Goal: Task Accomplishment & Management: Use online tool/utility

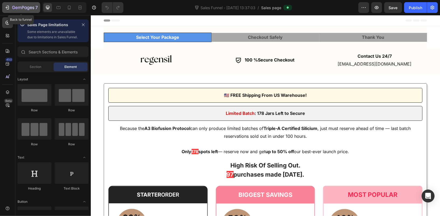
click at [14, 8] on icon "button" at bounding box center [23, 8] width 22 height 5
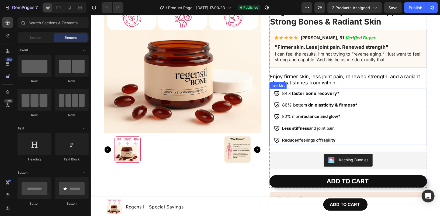
scroll to position [72, 0]
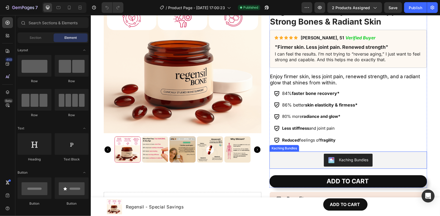
click at [304, 157] on div "Kaching Bundles" at bounding box center [348, 159] width 153 height 13
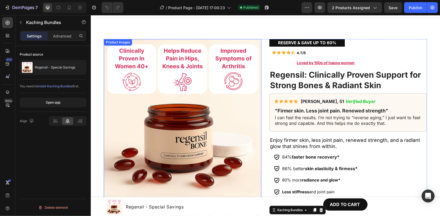
scroll to position [0, 0]
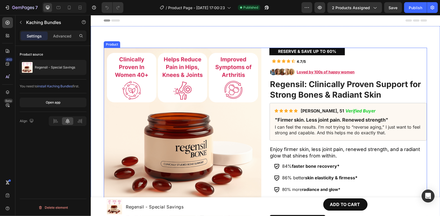
click at [263, 52] on div "Product Images RESERVE & SAVE UP TO 60% Text Block Icon Icon Icon Icon Icon Ico…" at bounding box center [266, 153] width 324 height 213
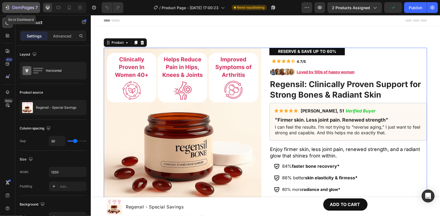
click at [23, 9] on icon "button" at bounding box center [23, 8] width 22 height 5
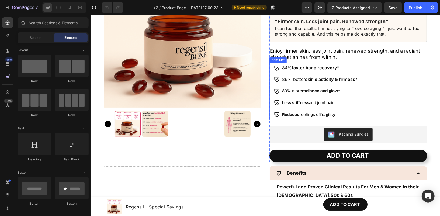
scroll to position [100, 0]
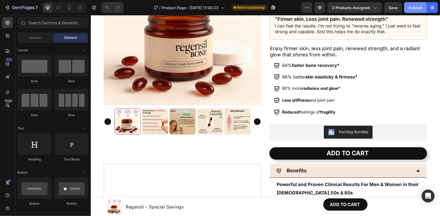
click at [422, 5] on div "Publish" at bounding box center [415, 8] width 13 height 6
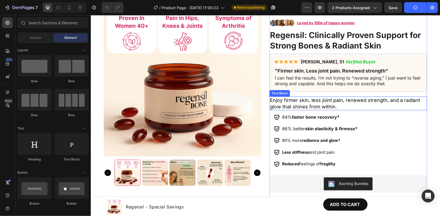
scroll to position [0, 0]
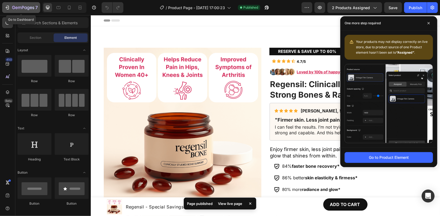
click at [26, 6] on icon "button" at bounding box center [23, 8] width 22 height 5
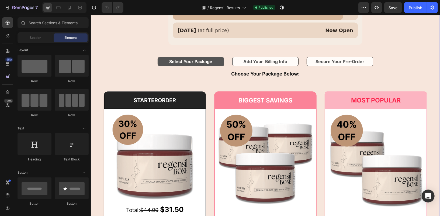
scroll to position [1879, 0]
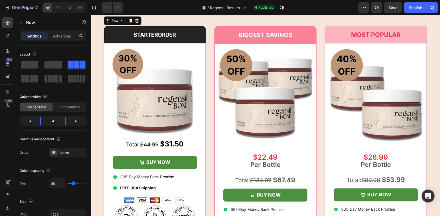
scroll to position [1989, 0]
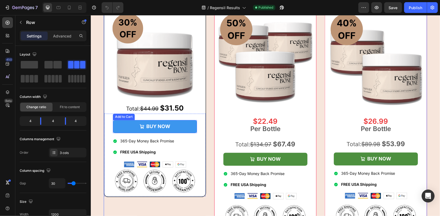
click at [180, 126] on button "BUY NOW" at bounding box center [155, 126] width 84 height 13
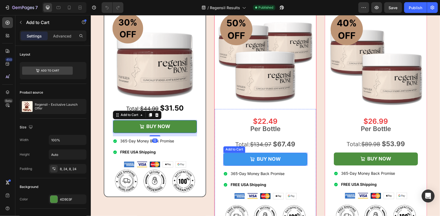
click at [232, 160] on button "BUY NOW" at bounding box center [265, 159] width 84 height 13
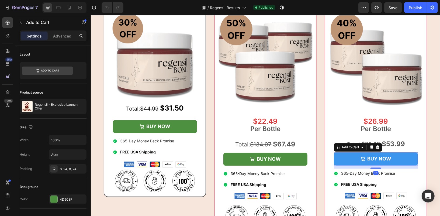
click at [344, 155] on button "BUY NOW" at bounding box center [376, 158] width 84 height 13
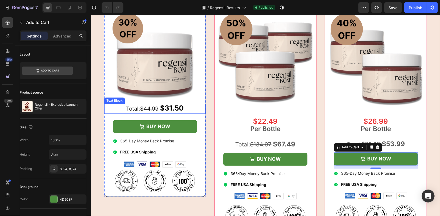
click at [169, 108] on strong "$31.50" at bounding box center [172, 108] width 24 height 8
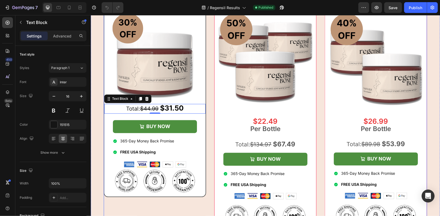
click at [208, 113] on div "STARTER ORDER Heading Row Image Row Total: $44.99 $31.50 Text Block 0 BUY NOW (…" at bounding box center [266, 115] width 324 height 251
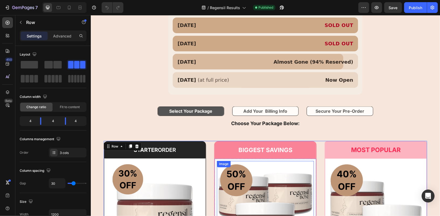
scroll to position [1836, 0]
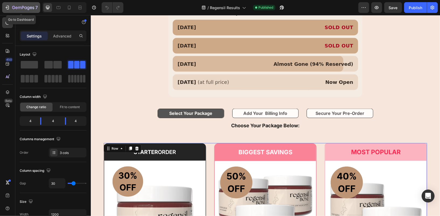
click at [25, 9] on icon "button" at bounding box center [23, 8] width 22 height 5
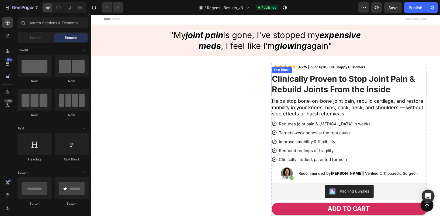
scroll to position [12, 0]
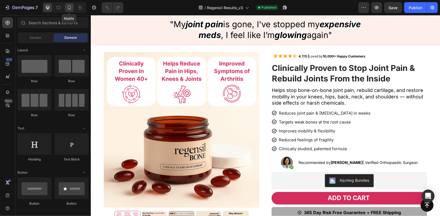
click at [71, 9] on icon at bounding box center [69, 7] width 5 height 5
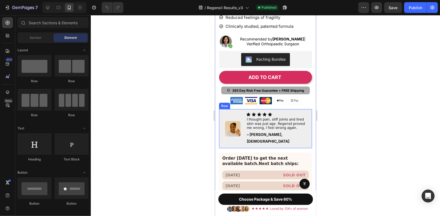
scroll to position [340, 0]
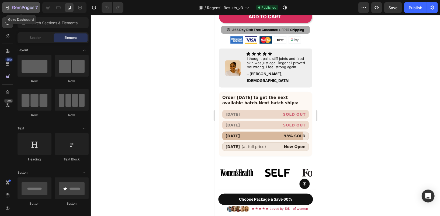
click at [13, 10] on icon "button" at bounding box center [23, 8] width 22 height 5
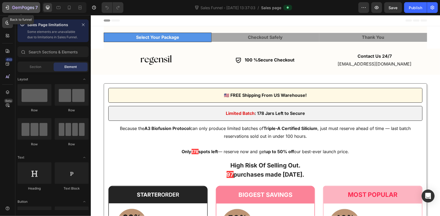
click at [18, 9] on icon "button" at bounding box center [19, 8] width 3 height 2
